Goal: Task Accomplishment & Management: Use online tool/utility

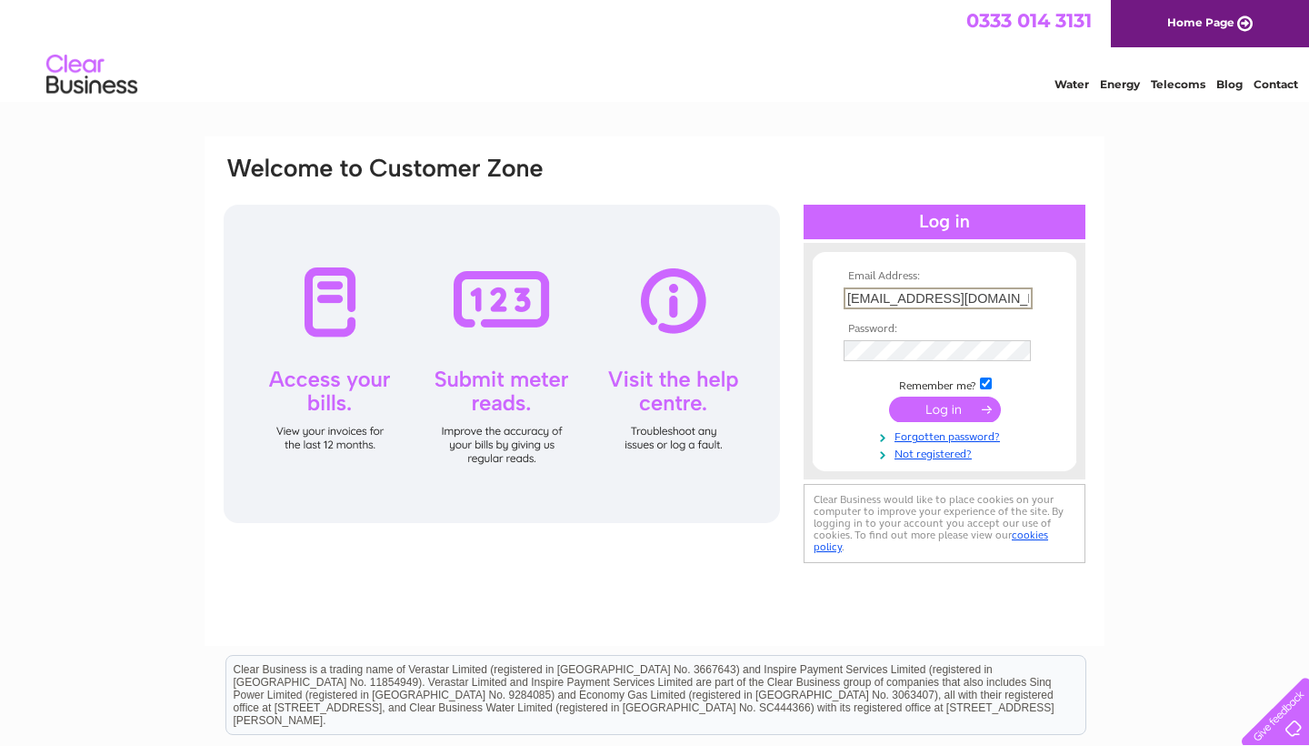
type input "sudbury@doughandcopizza.co.uk"
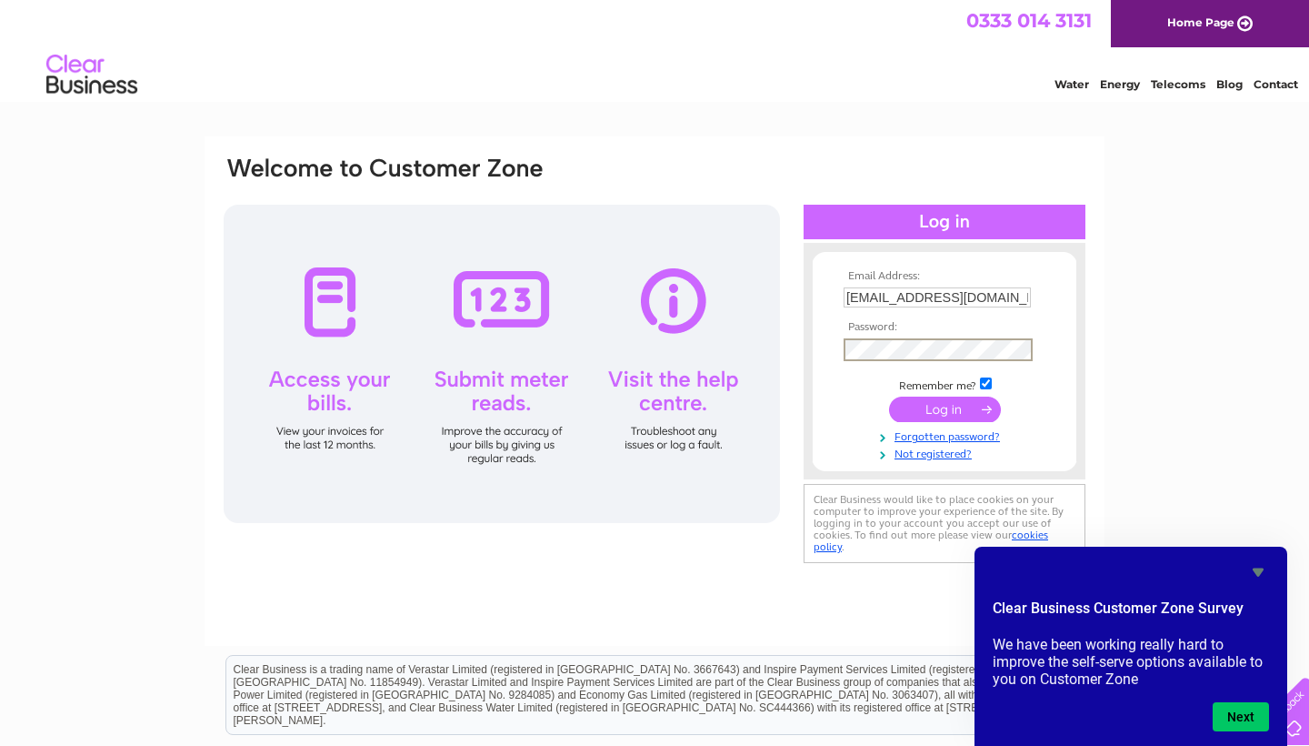
click at [966, 405] on input "submit" at bounding box center [945, 408] width 112 height 25
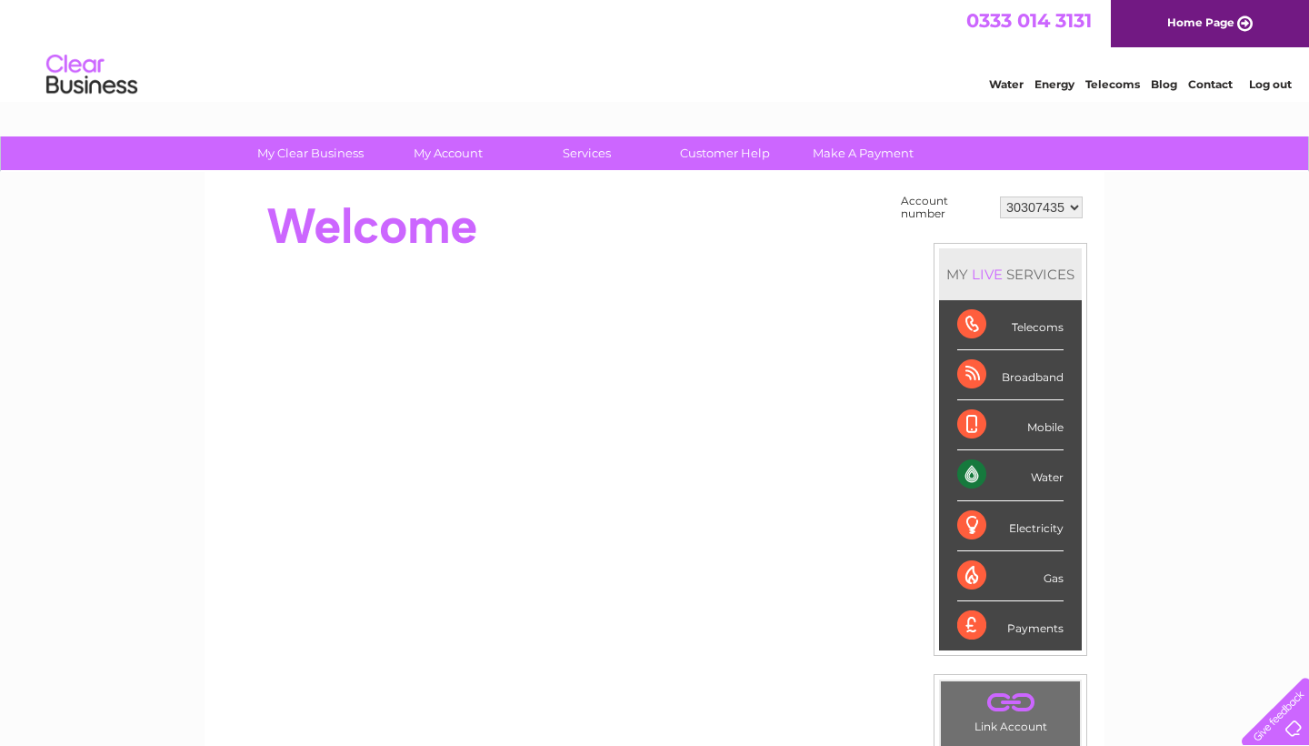
click at [1262, 85] on link "Log out" at bounding box center [1270, 84] width 43 height 14
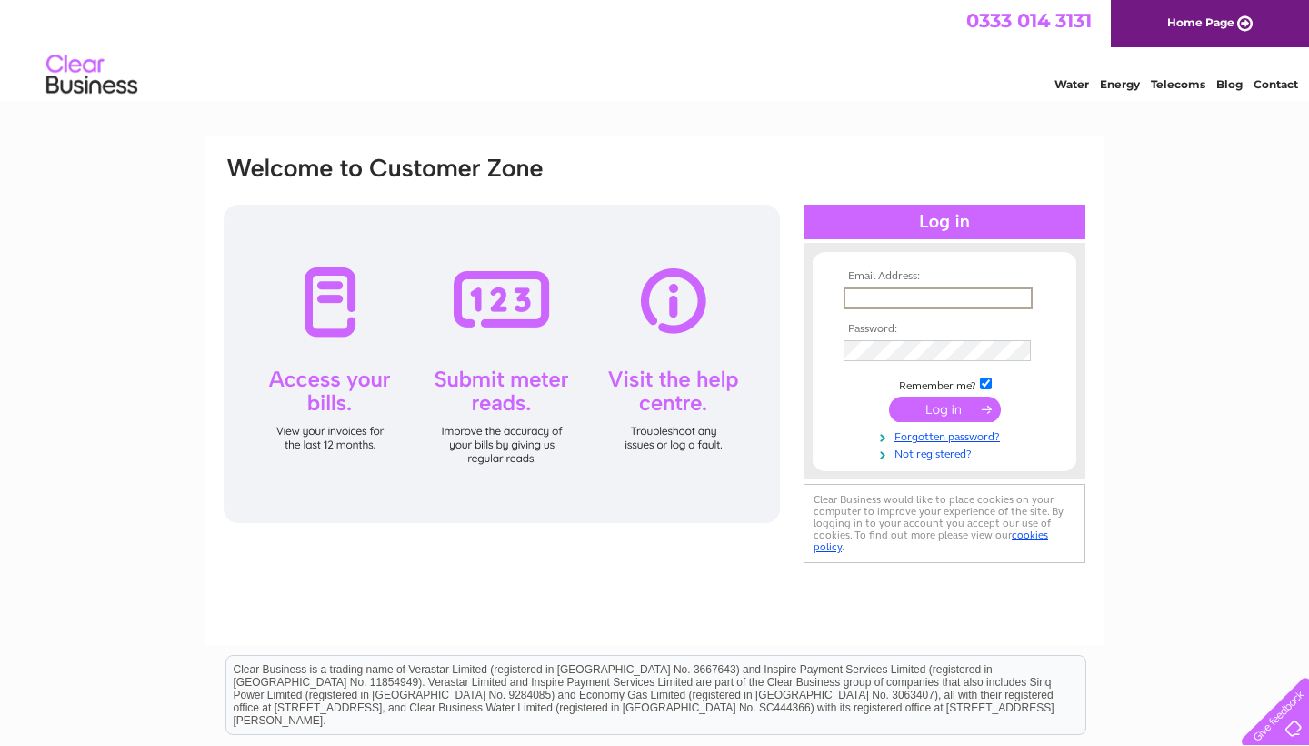
type input "sudbury@doughandcopizza.co.uk"
click at [951, 413] on input "submit" at bounding box center [945, 408] width 112 height 25
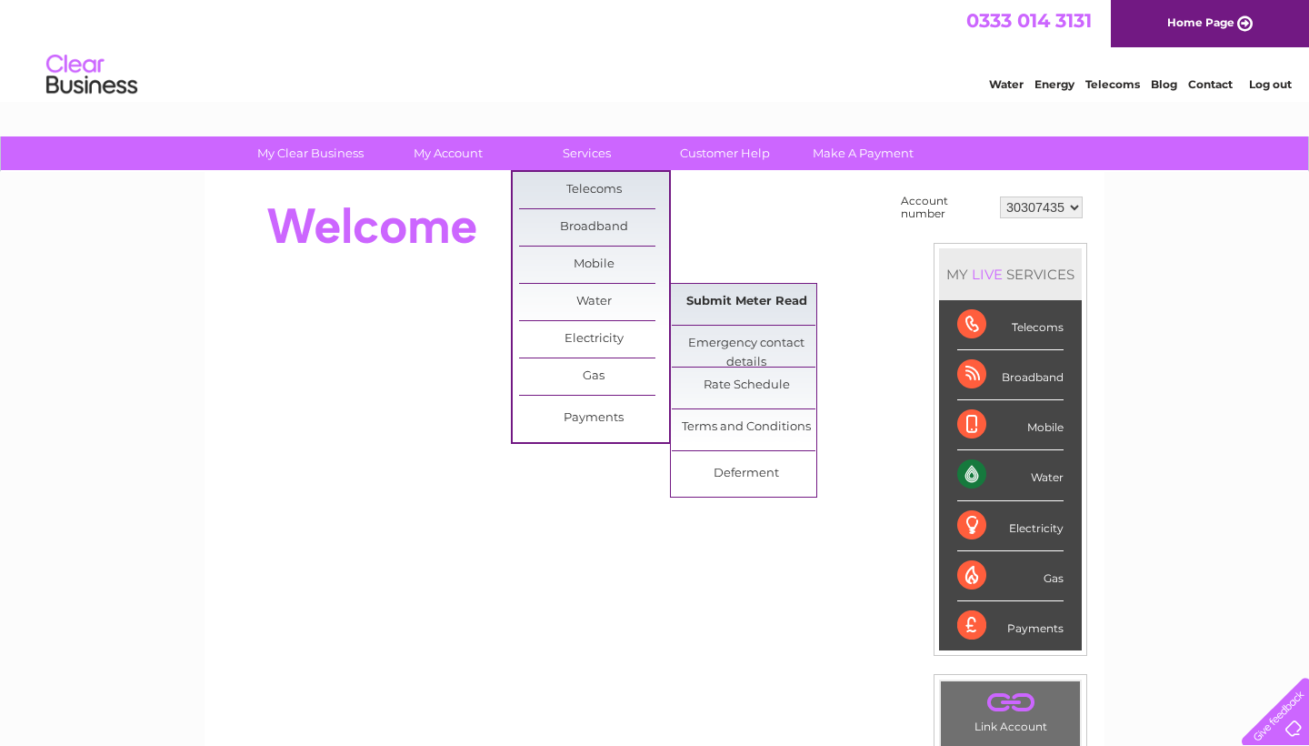
click at [735, 305] on link "Submit Meter Read" at bounding box center [747, 302] width 150 height 36
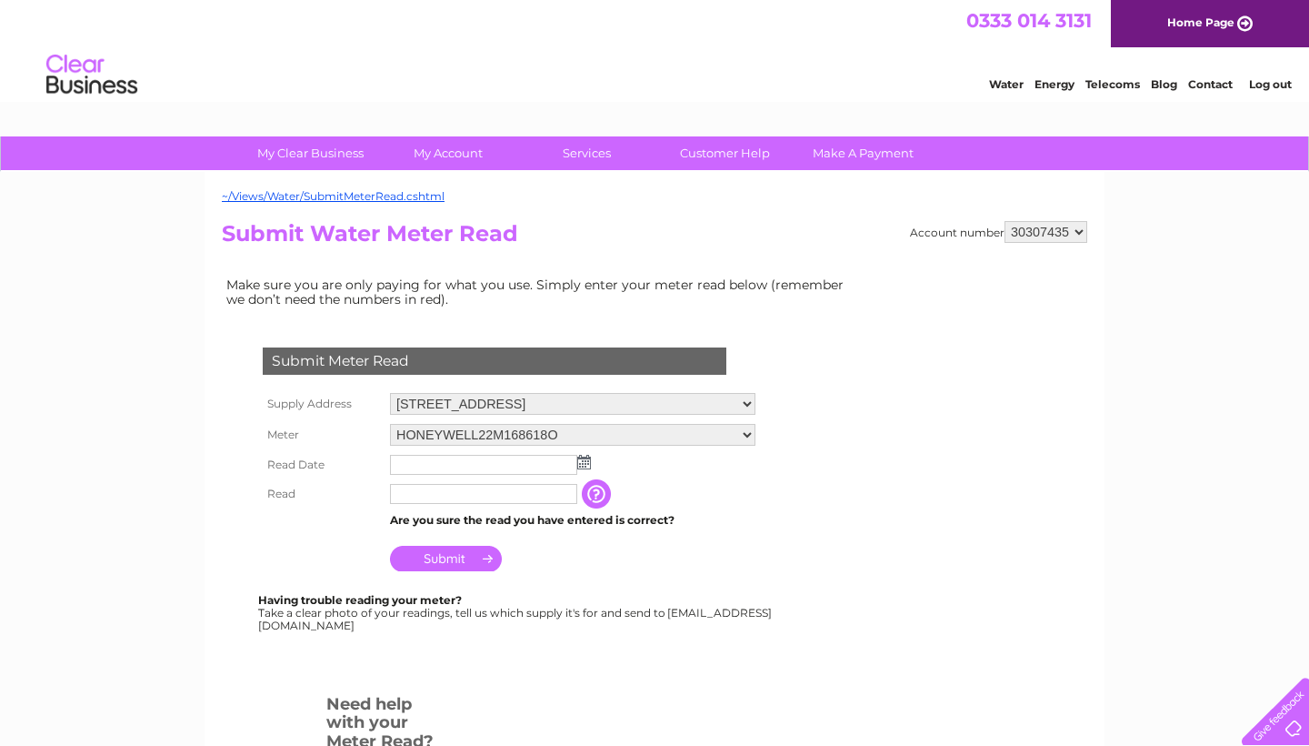
click at [588, 461] on img at bounding box center [584, 462] width 14 height 15
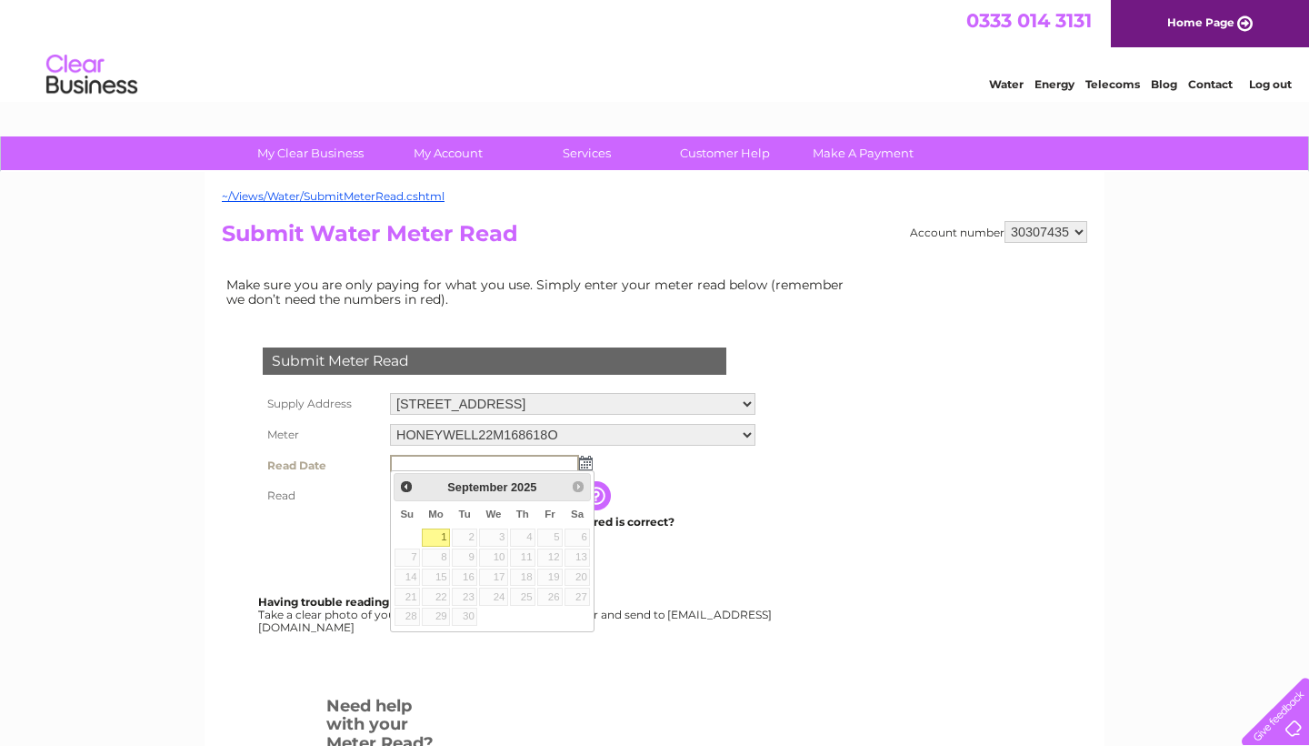
click at [438, 542] on link "1" at bounding box center [436, 537] width 28 height 18
type input "2025/09/01"
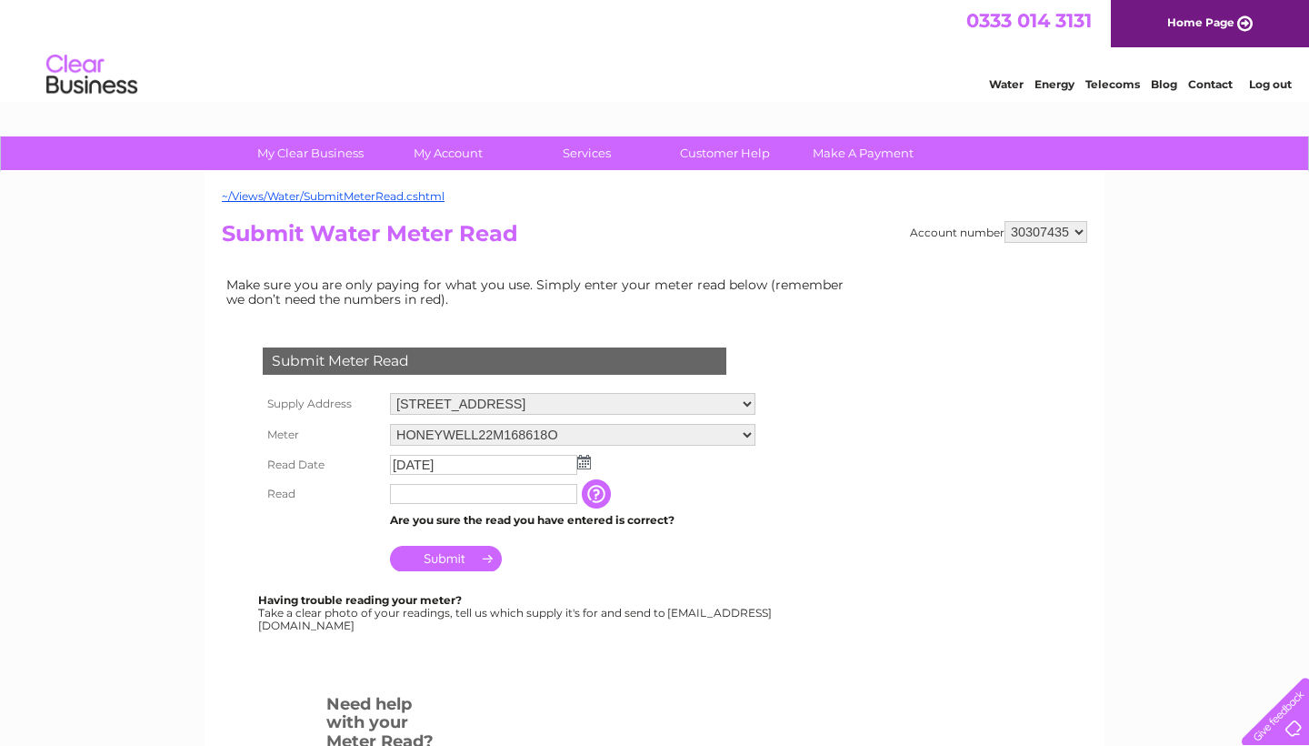
click at [433, 495] on input "text" at bounding box center [483, 494] width 187 height 20
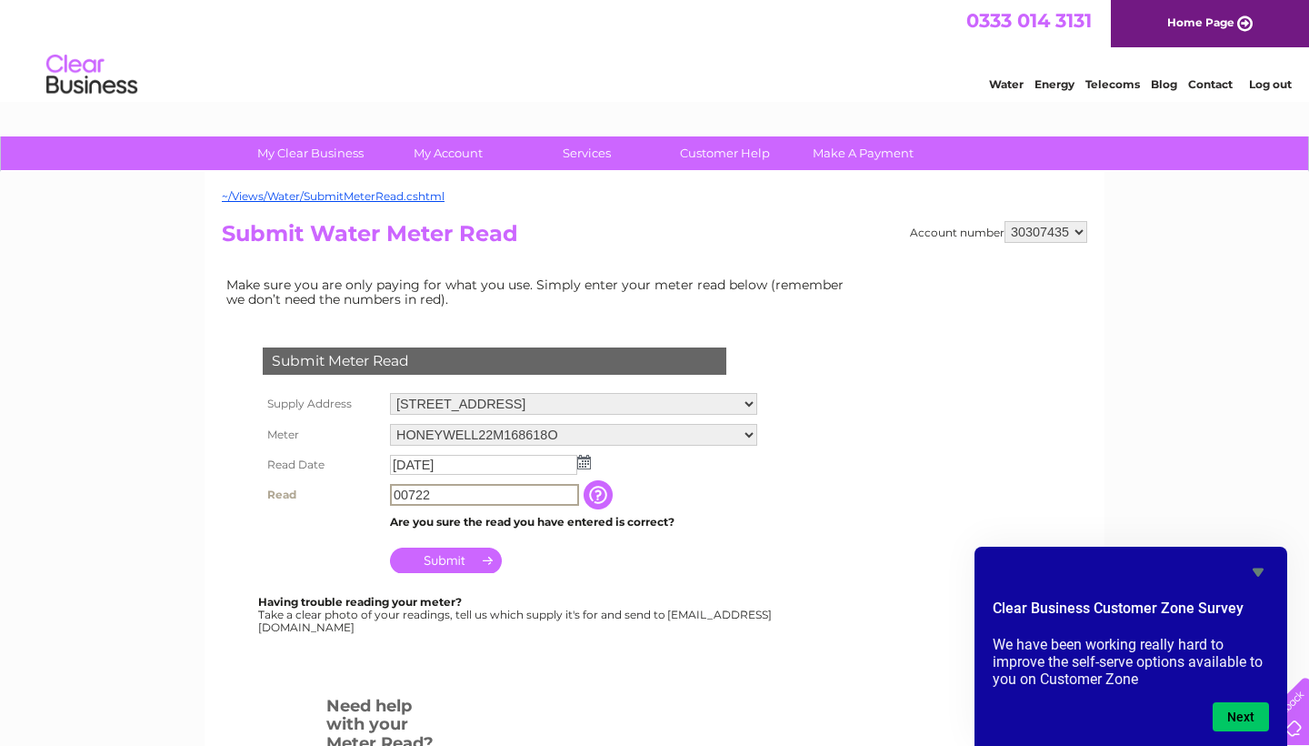
type input "00722"
click at [694, 603] on div "Having trouble reading your meter? Take a clear photo of your readings, tell us…" at bounding box center [516, 613] width 516 height 37
click at [448, 549] on input "Submit" at bounding box center [446, 557] width 112 height 25
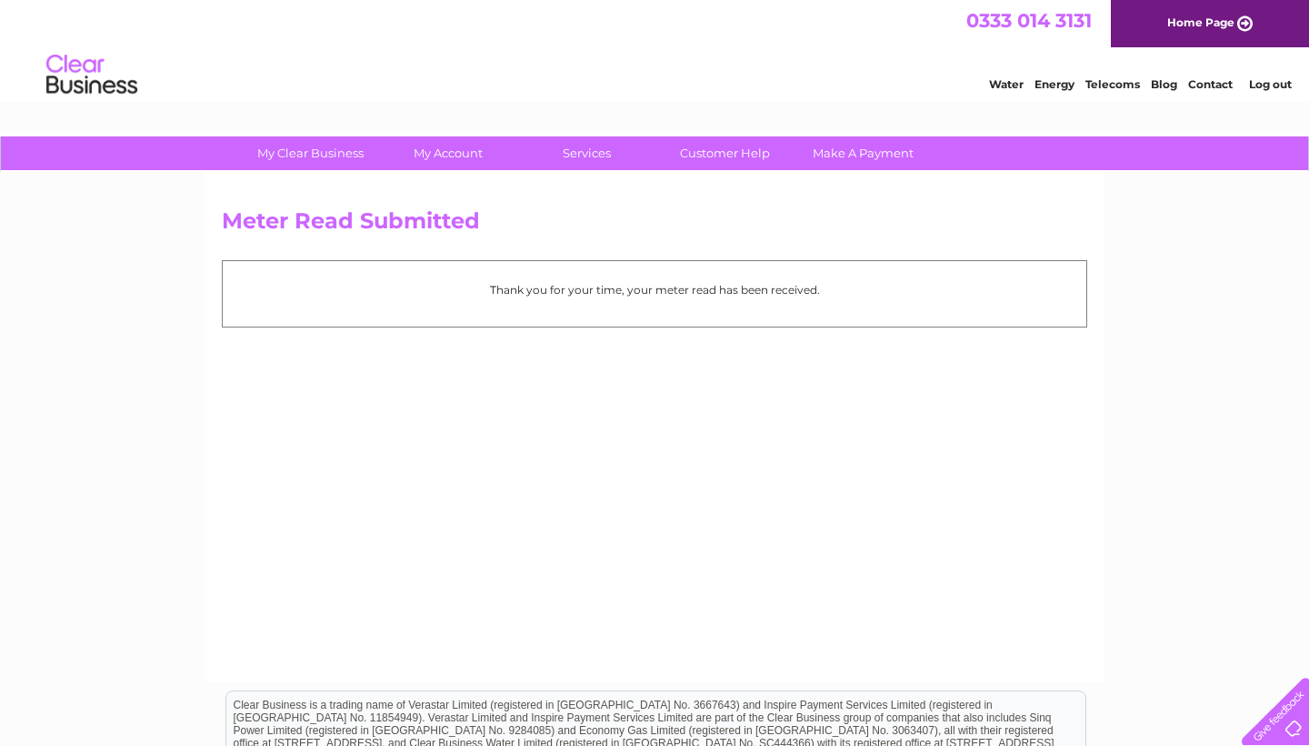
click at [1283, 77] on link "Log out" at bounding box center [1270, 84] width 43 height 14
